Goal: Information Seeking & Learning: Check status

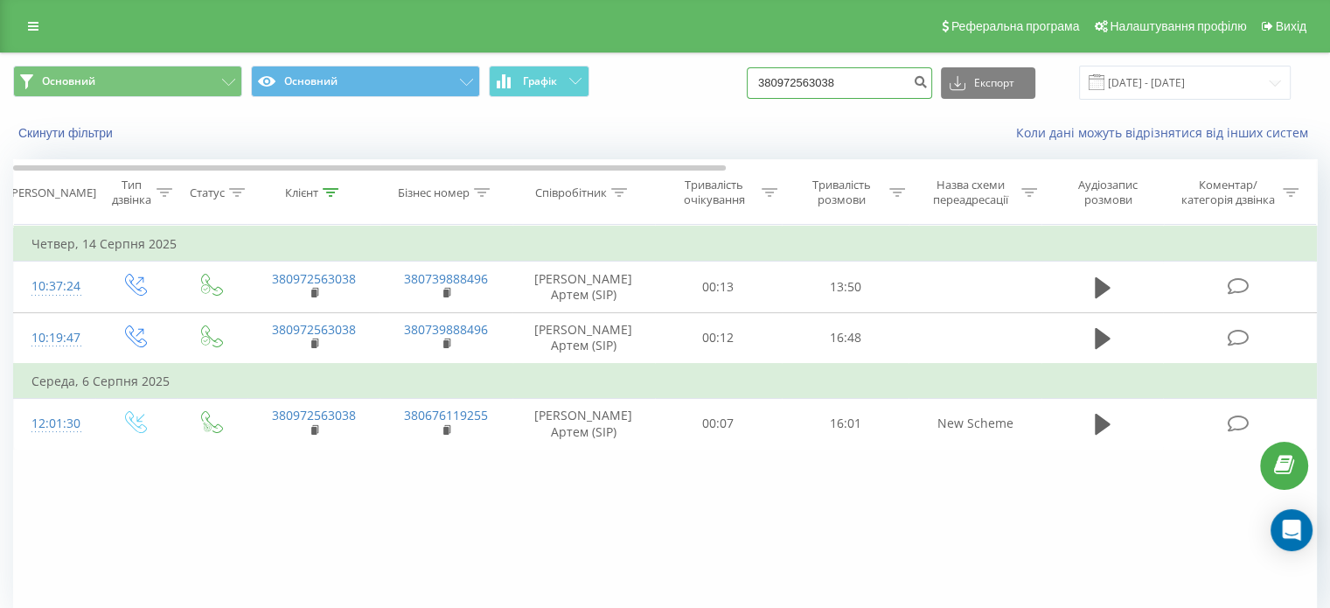
click at [874, 87] on input "380972563038" at bounding box center [839, 82] width 185 height 31
paste input "[PHONE_NUMBER]"
type input "[PHONE_NUMBER]"
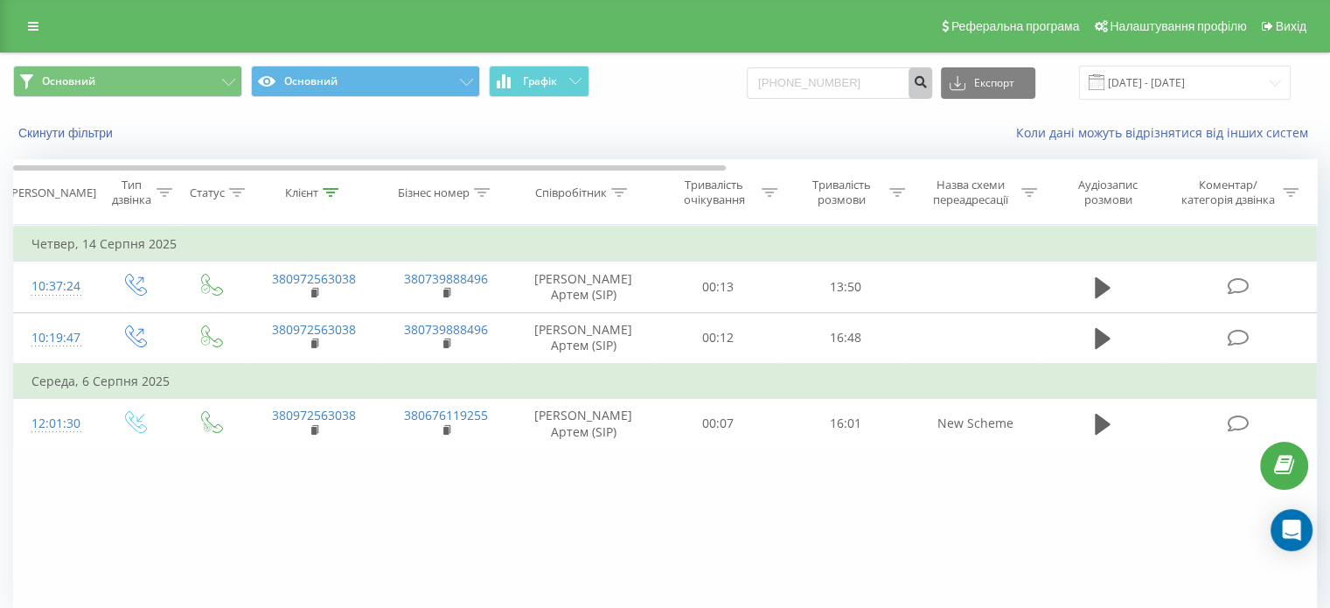
click at [920, 80] on icon "submit" at bounding box center [920, 79] width 15 height 10
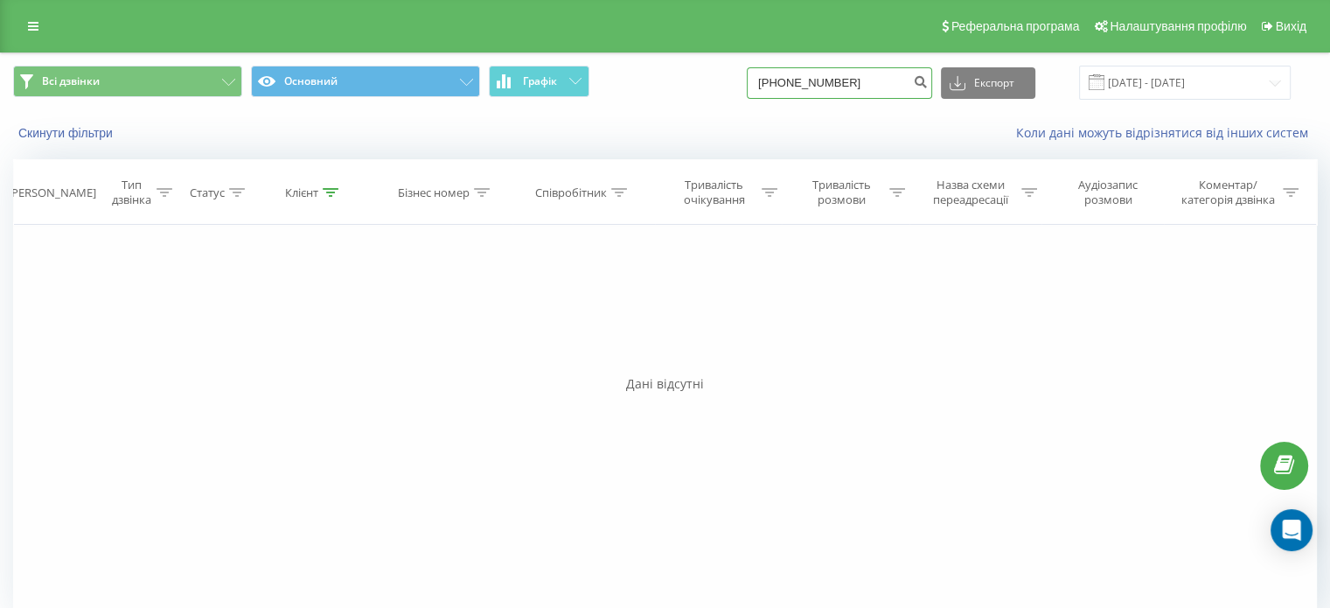
click at [875, 83] on input "+380951152391" at bounding box center [839, 82] width 185 height 31
paste input "679589275"
type input "+380679589275"
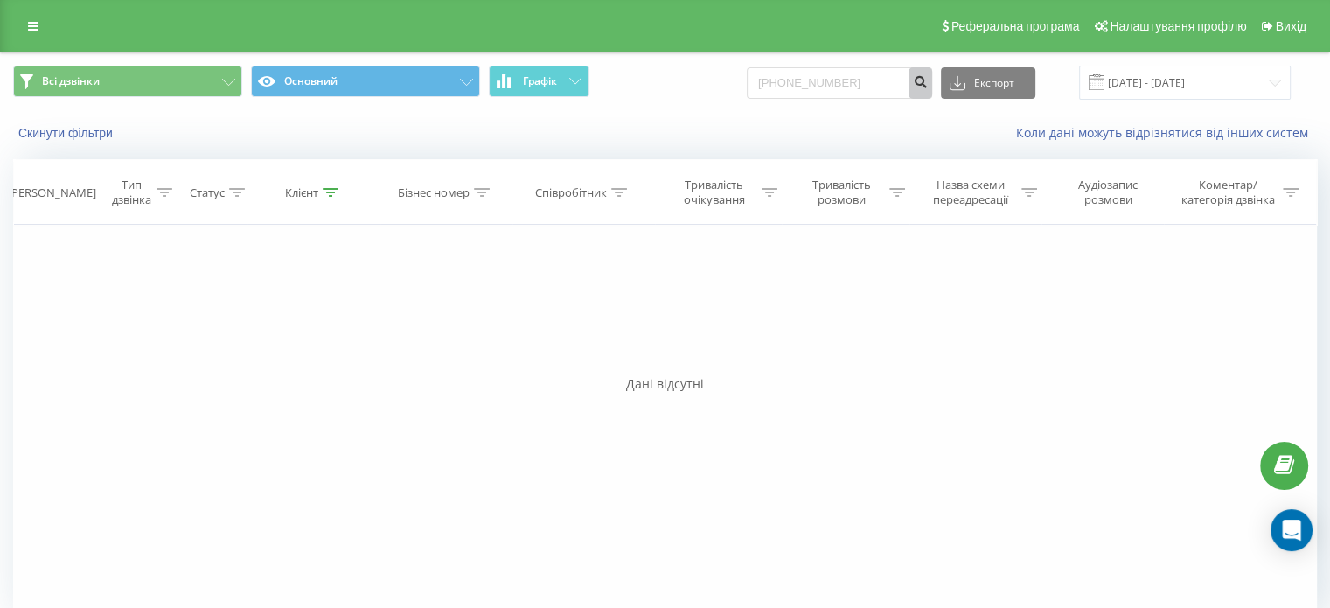
click at [928, 80] on icon "submit" at bounding box center [920, 79] width 15 height 10
